Goal: Transaction & Acquisition: Purchase product/service

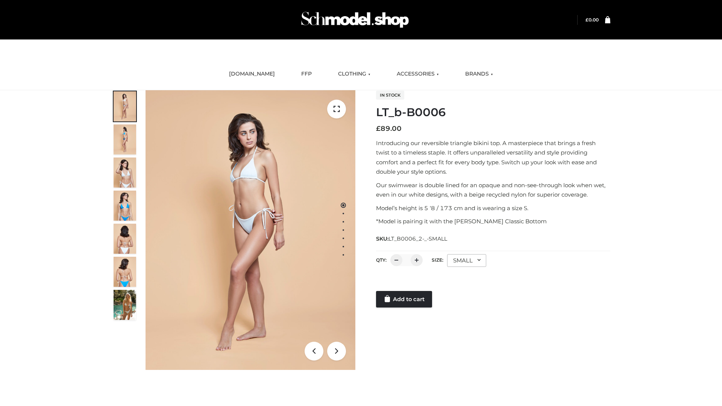
click at [405, 299] on link "Add to cart" at bounding box center [404, 299] width 56 height 17
